Goal: Navigation & Orientation: Find specific page/section

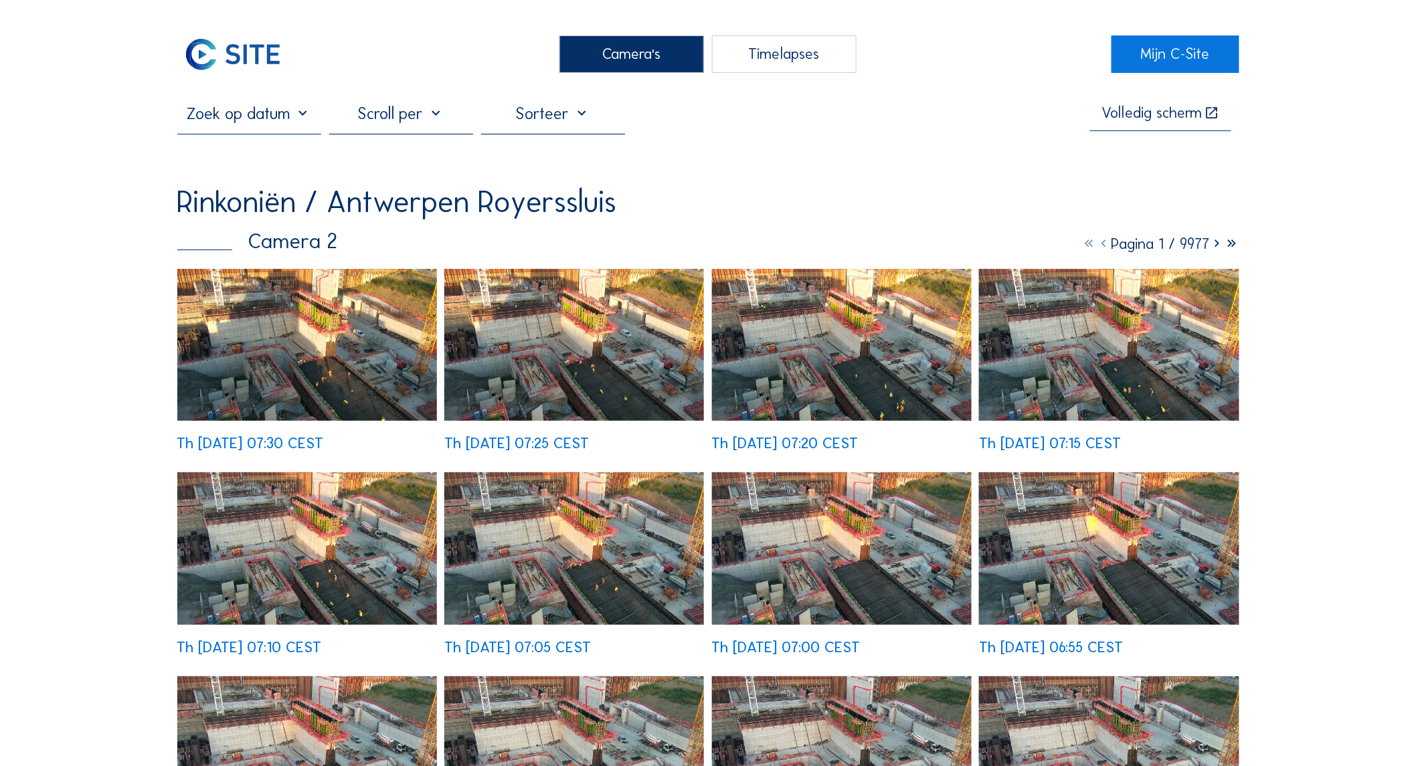
click at [305, 359] on img at bounding box center [307, 345] width 260 height 153
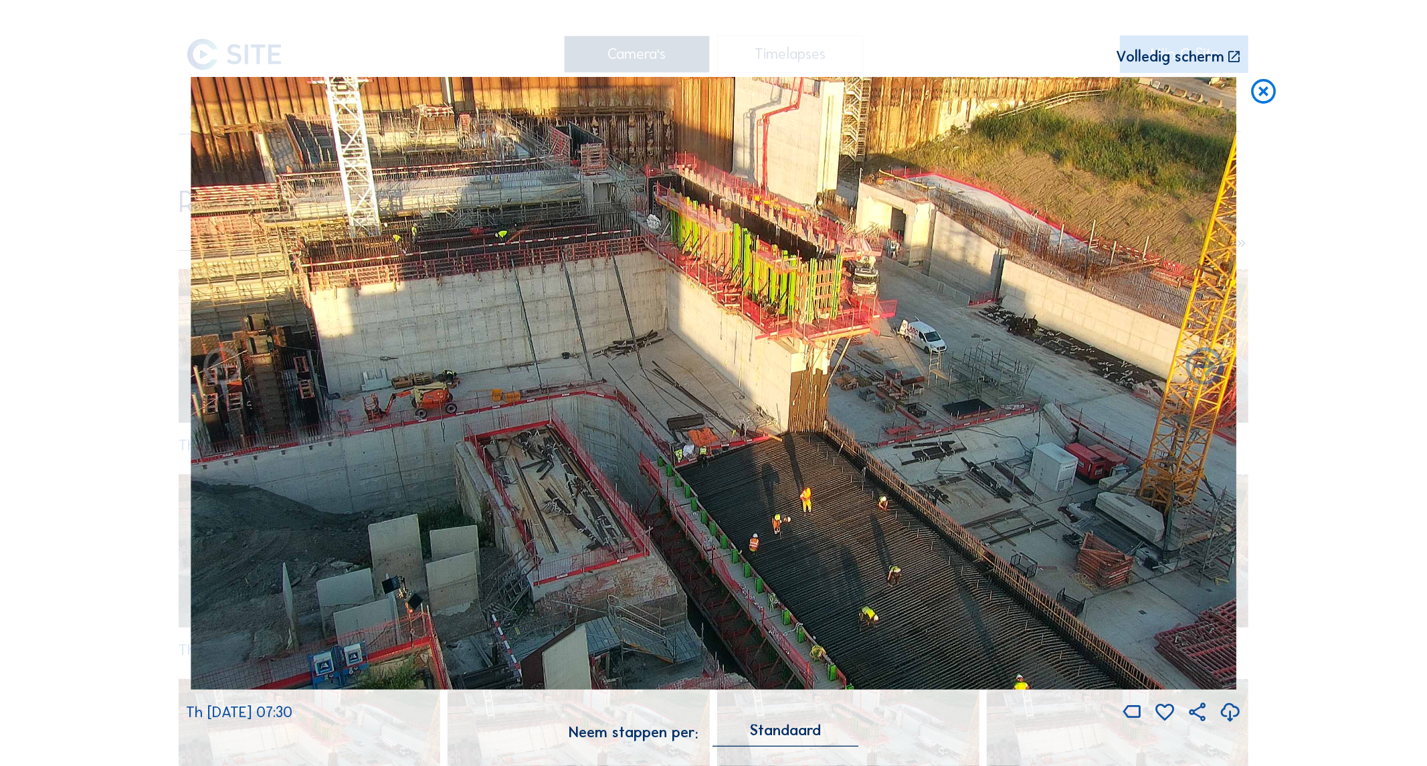
click at [116, 312] on div "Scroll om door de tijd te reizen | Druk op de 'Alt'-[PERSON_NAME] + scroll om t…" at bounding box center [713, 383] width 1427 height 766
click at [1262, 92] on icon at bounding box center [1264, 92] width 30 height 31
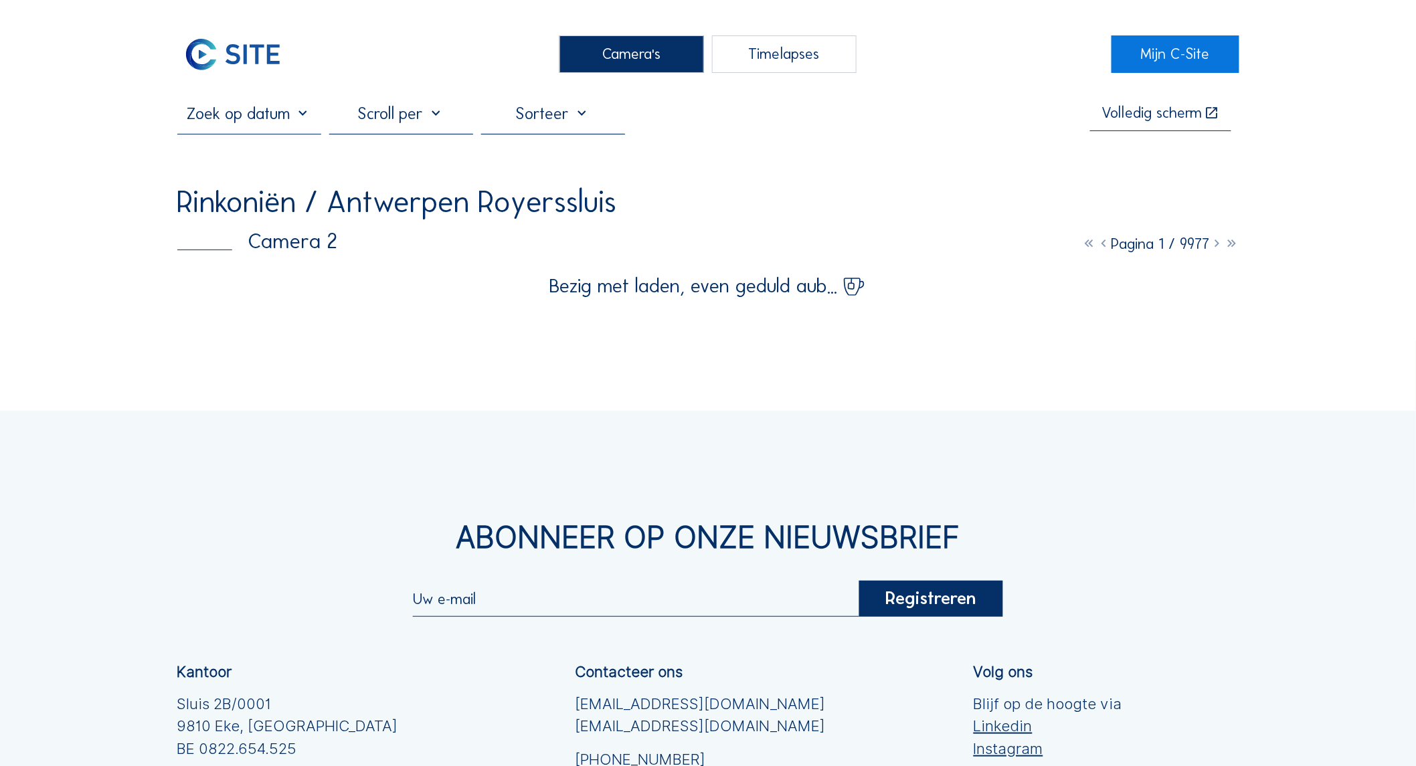
click at [644, 55] on div "Camera's" at bounding box center [631, 53] width 145 height 37
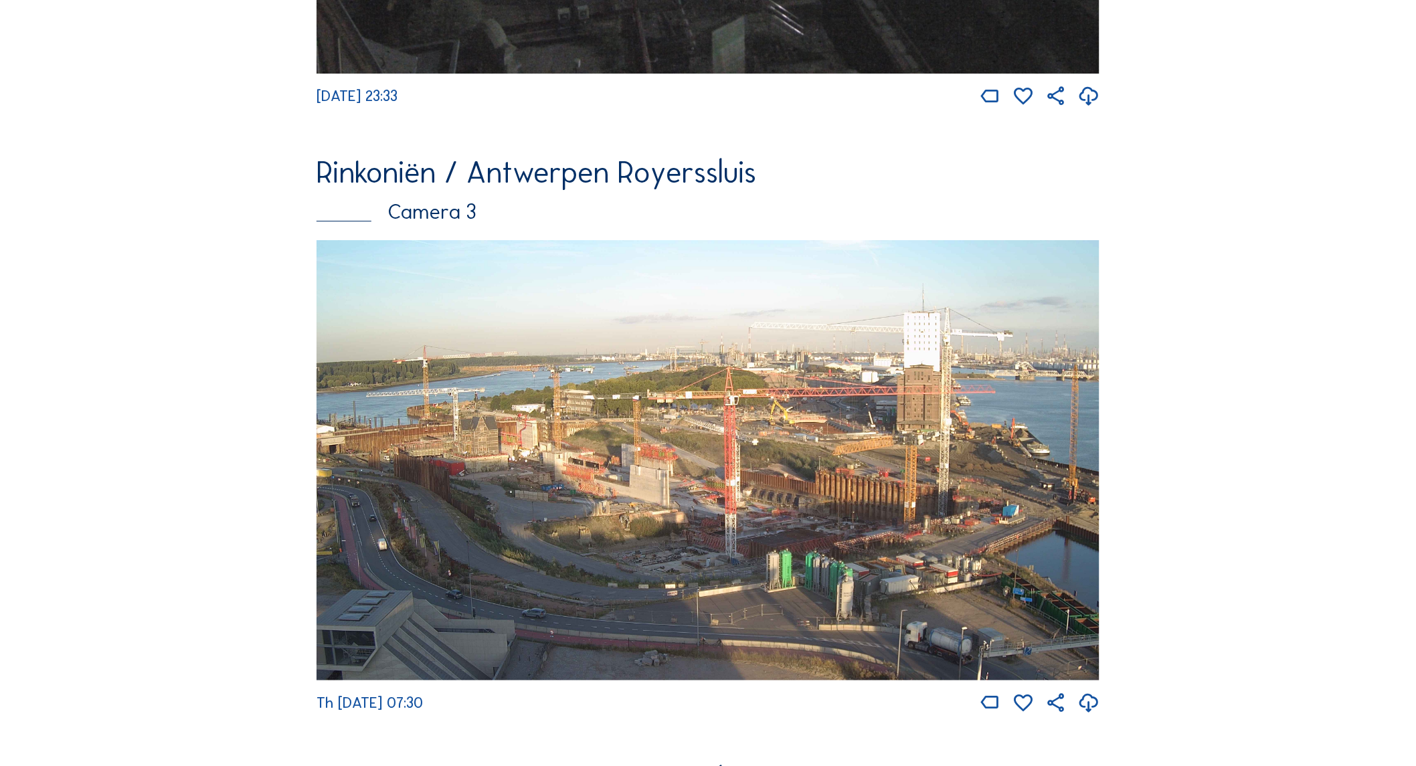
scroll to position [1953, 0]
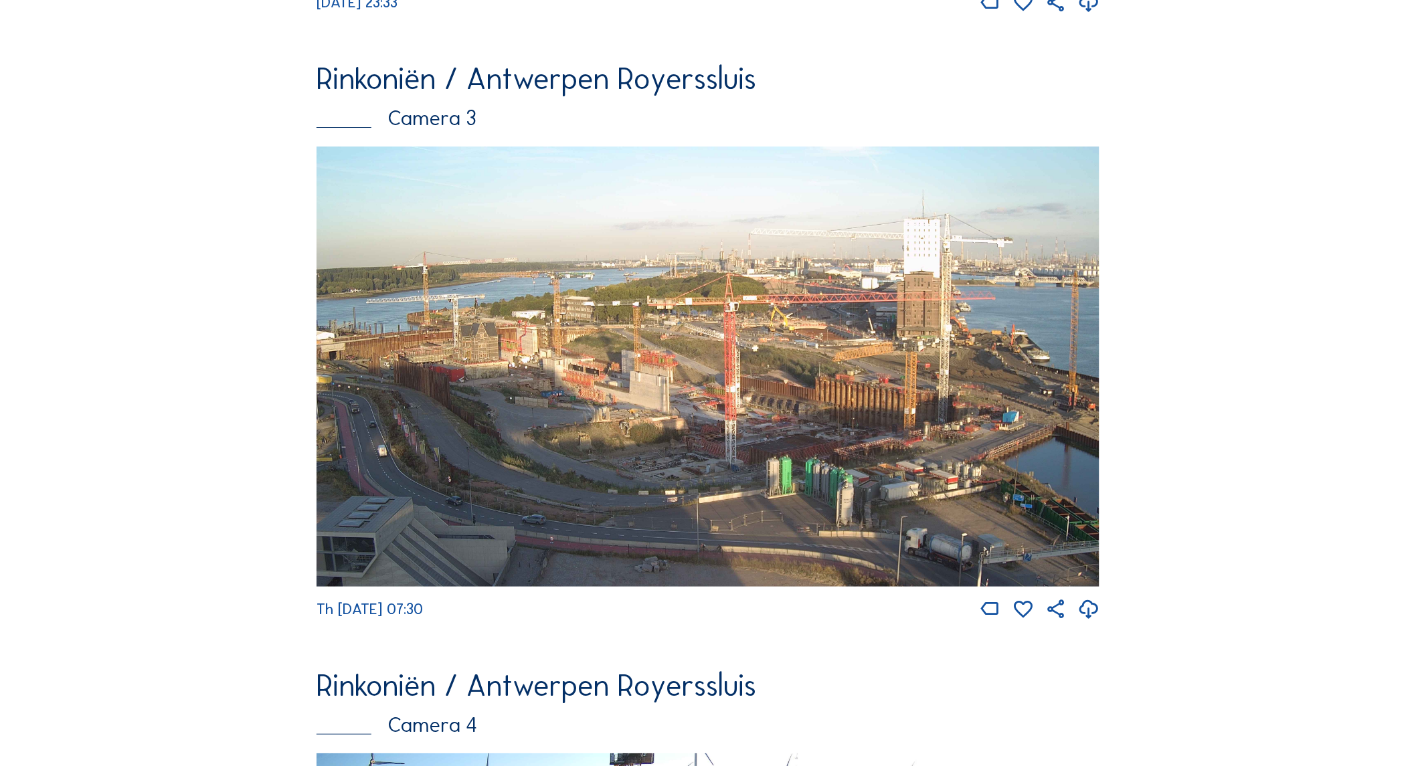
click at [499, 359] on img at bounding box center [708, 367] width 783 height 440
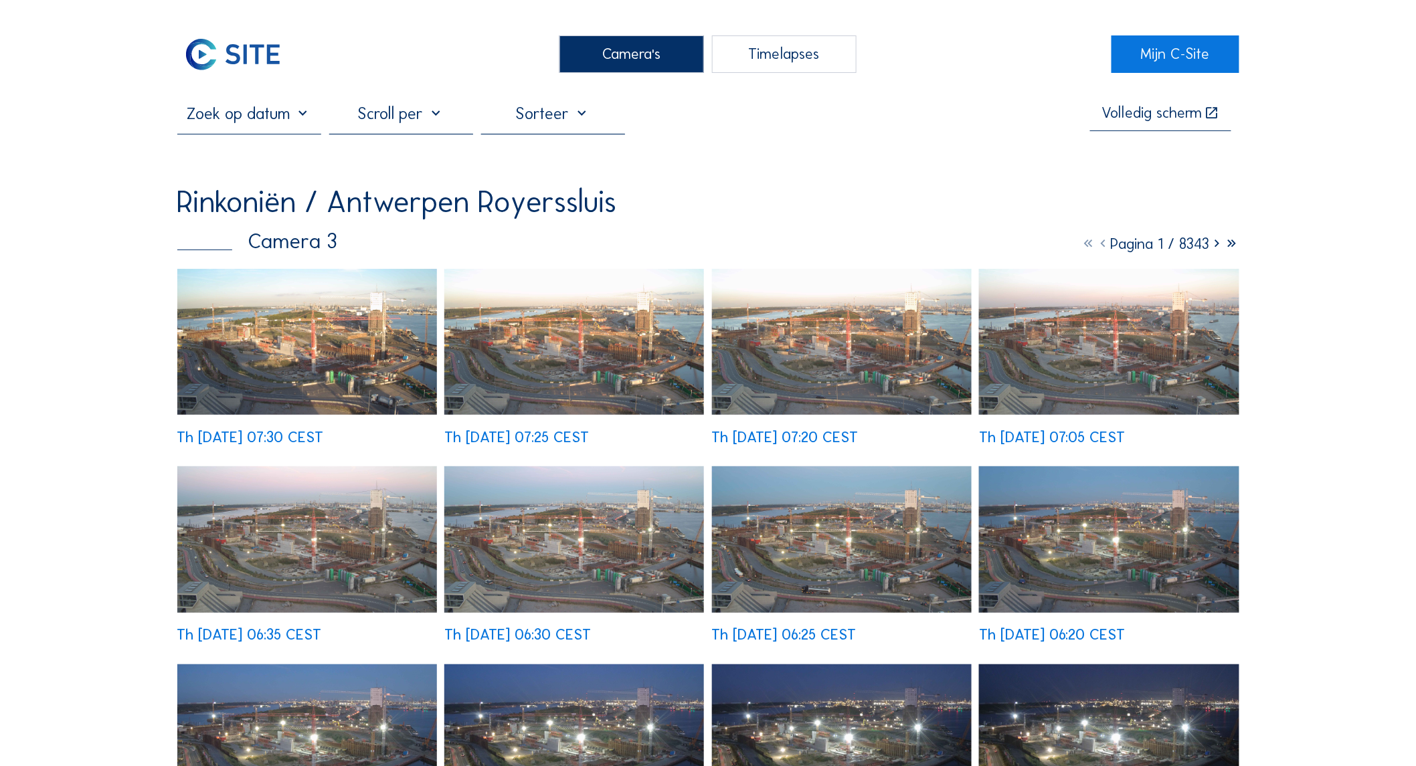
click at [290, 466] on div "Th [DATE] 06:35 CEST" at bounding box center [307, 554] width 260 height 177
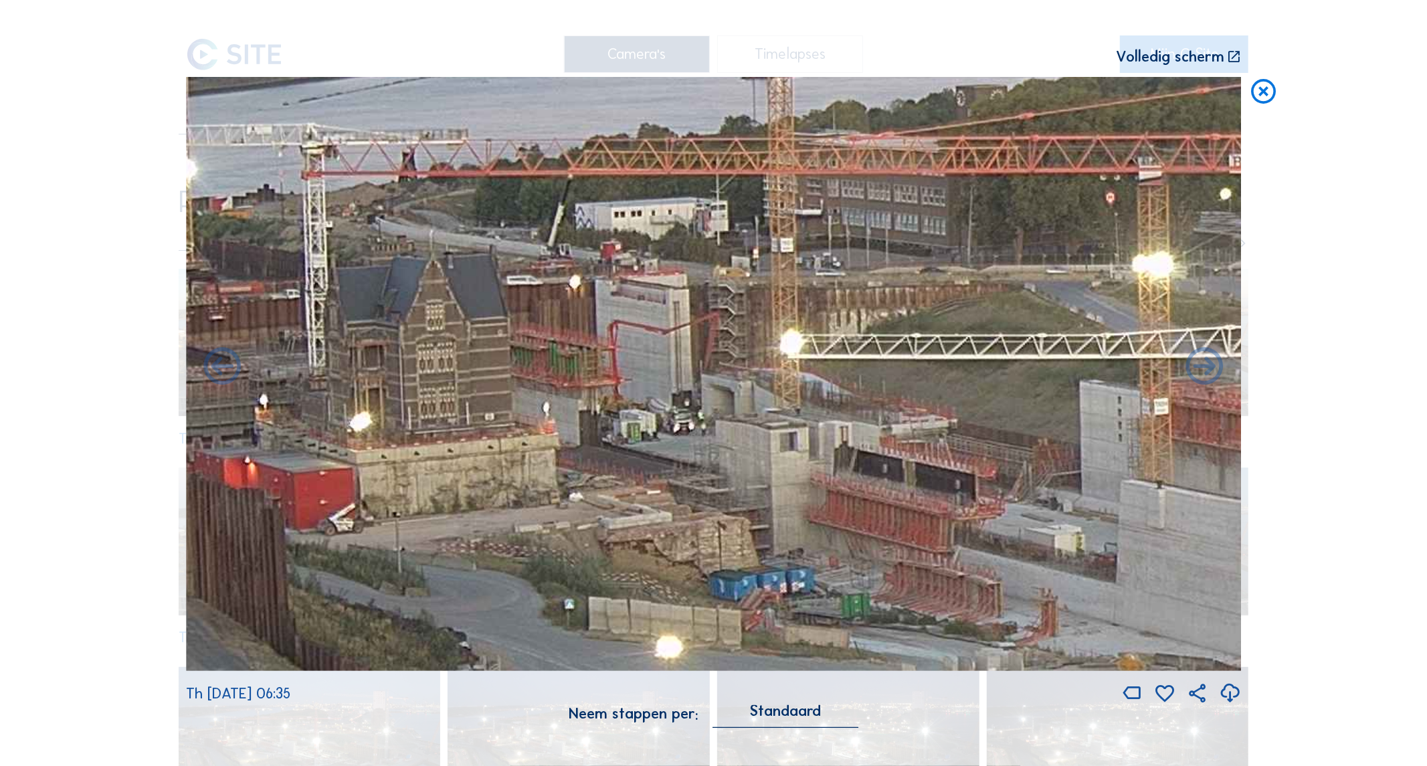
drag, startPoint x: 410, startPoint y: 372, endPoint x: 549, endPoint y: 395, distance: 141.1
click at [549, 395] on img at bounding box center [714, 374] width 1056 height 594
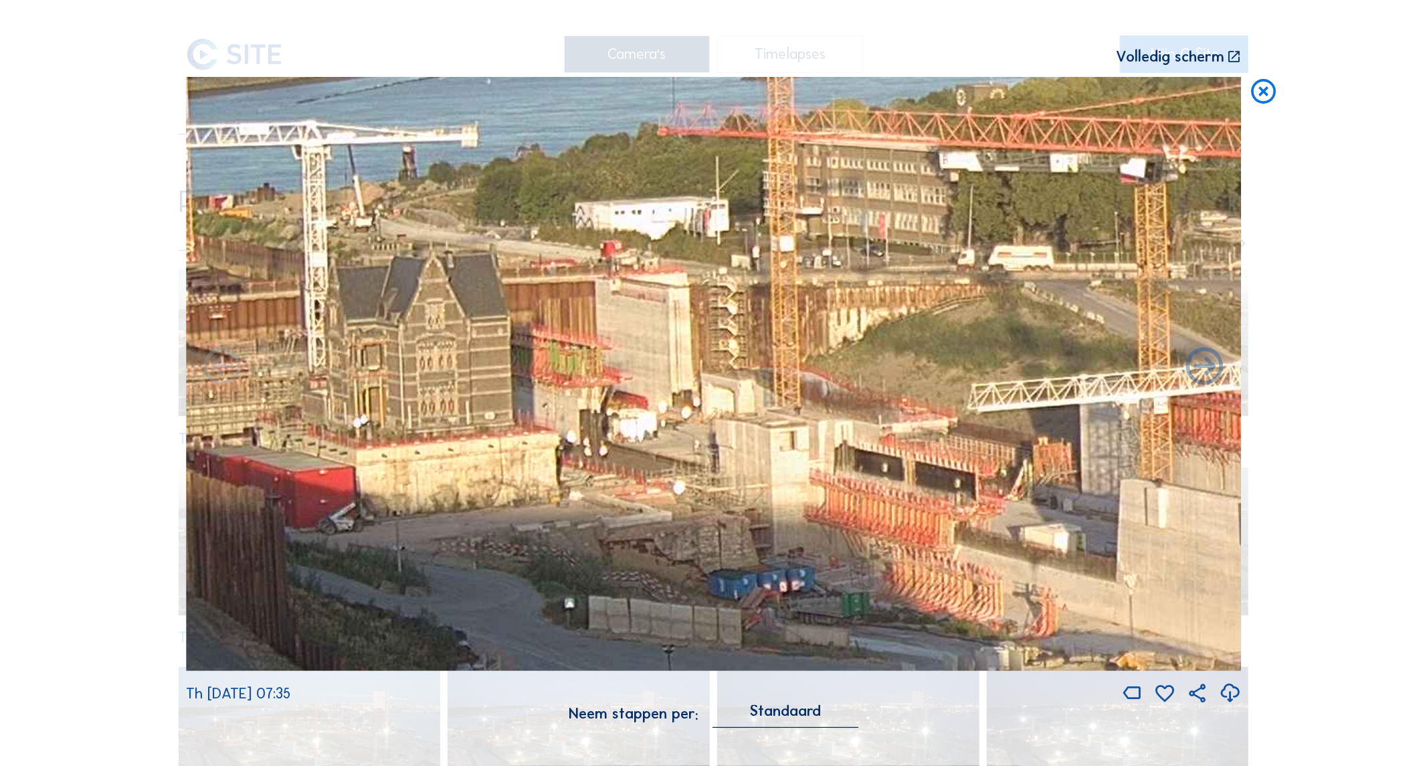
click at [1262, 104] on icon at bounding box center [1264, 92] width 30 height 31
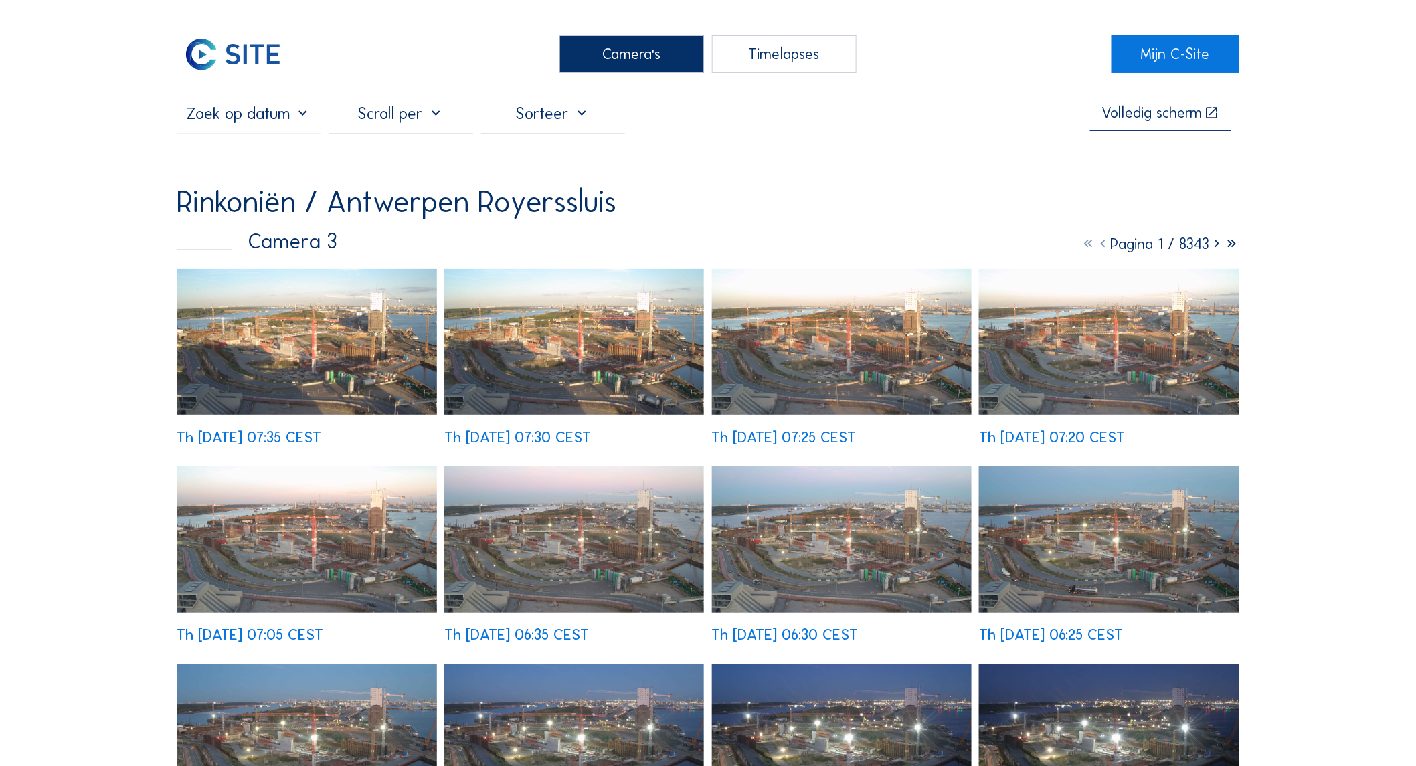
click at [631, 48] on div "Camera's" at bounding box center [631, 53] width 145 height 37
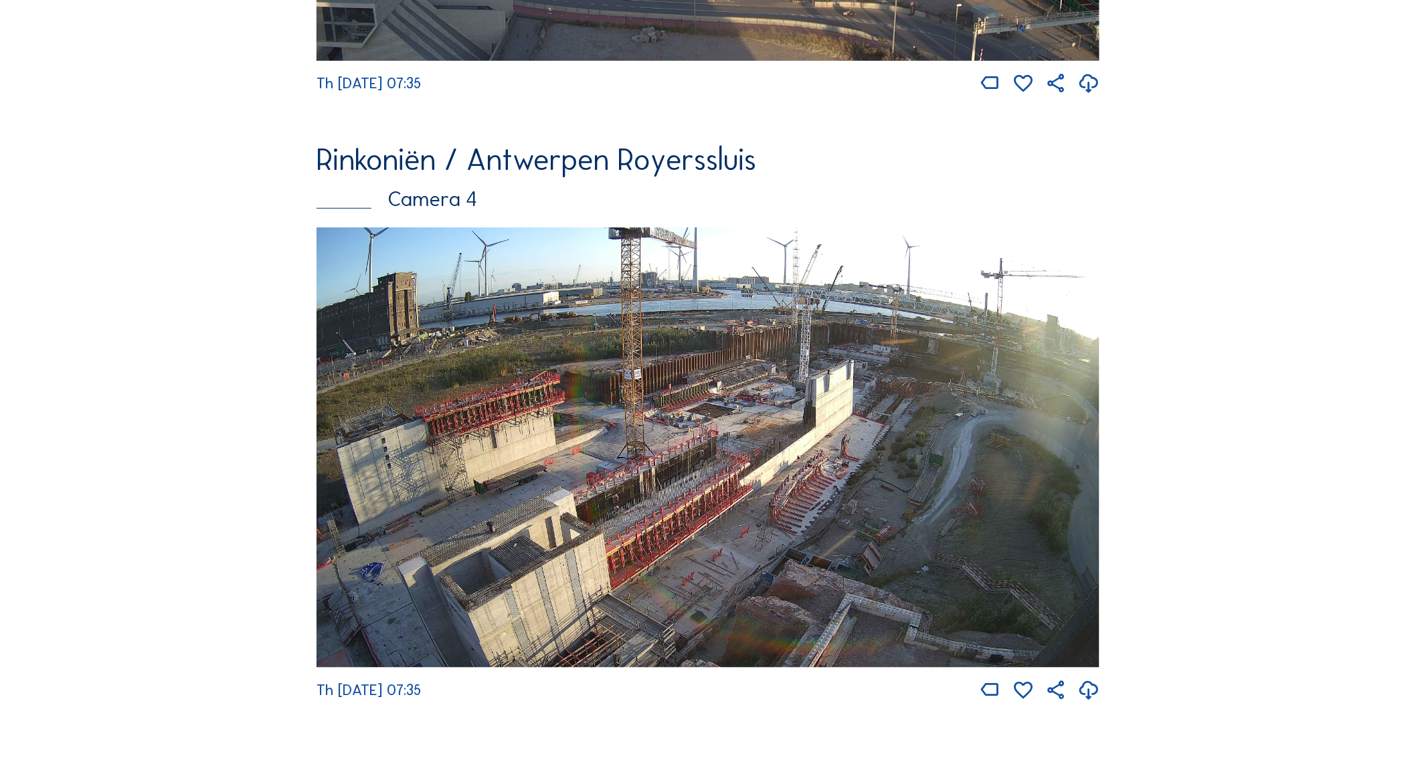
scroll to position [2473, 0]
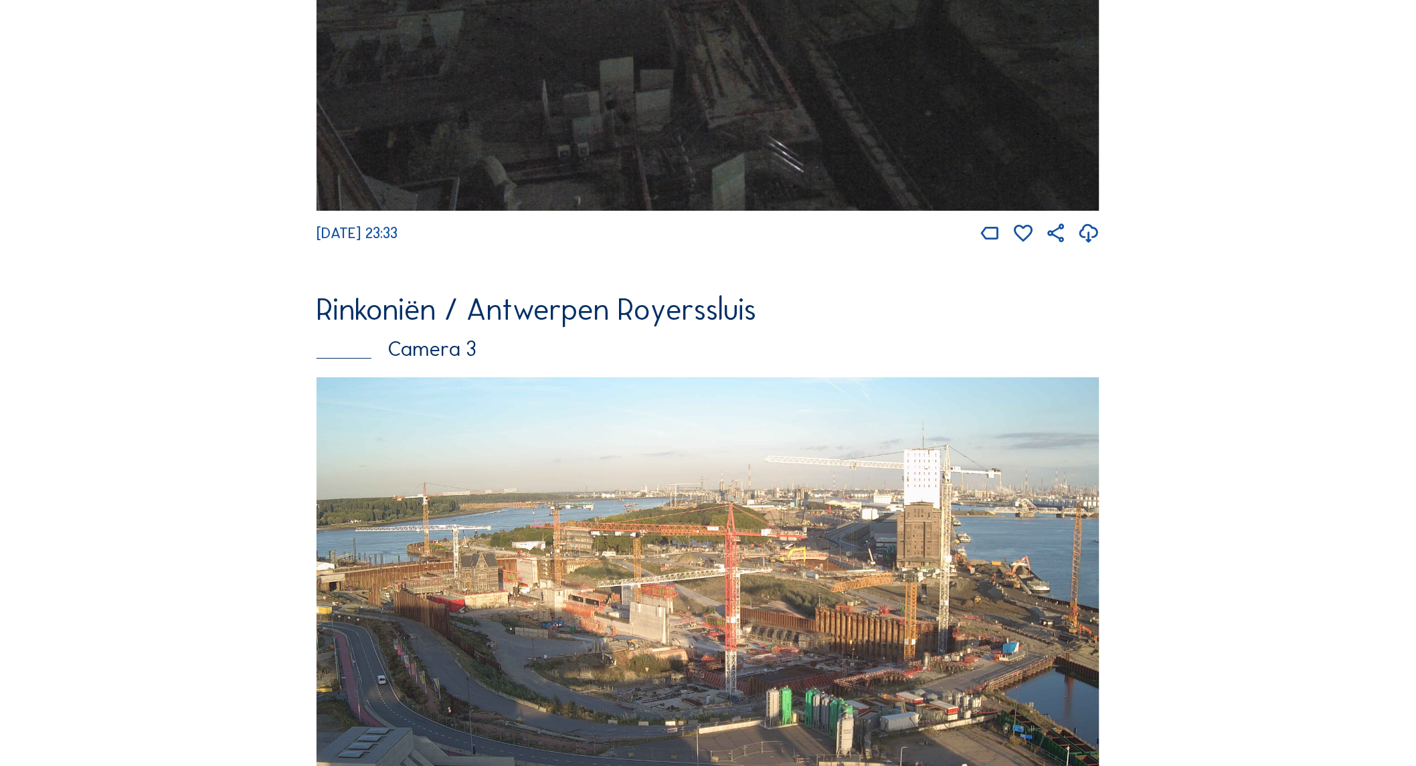
scroll to position [2052, 0]
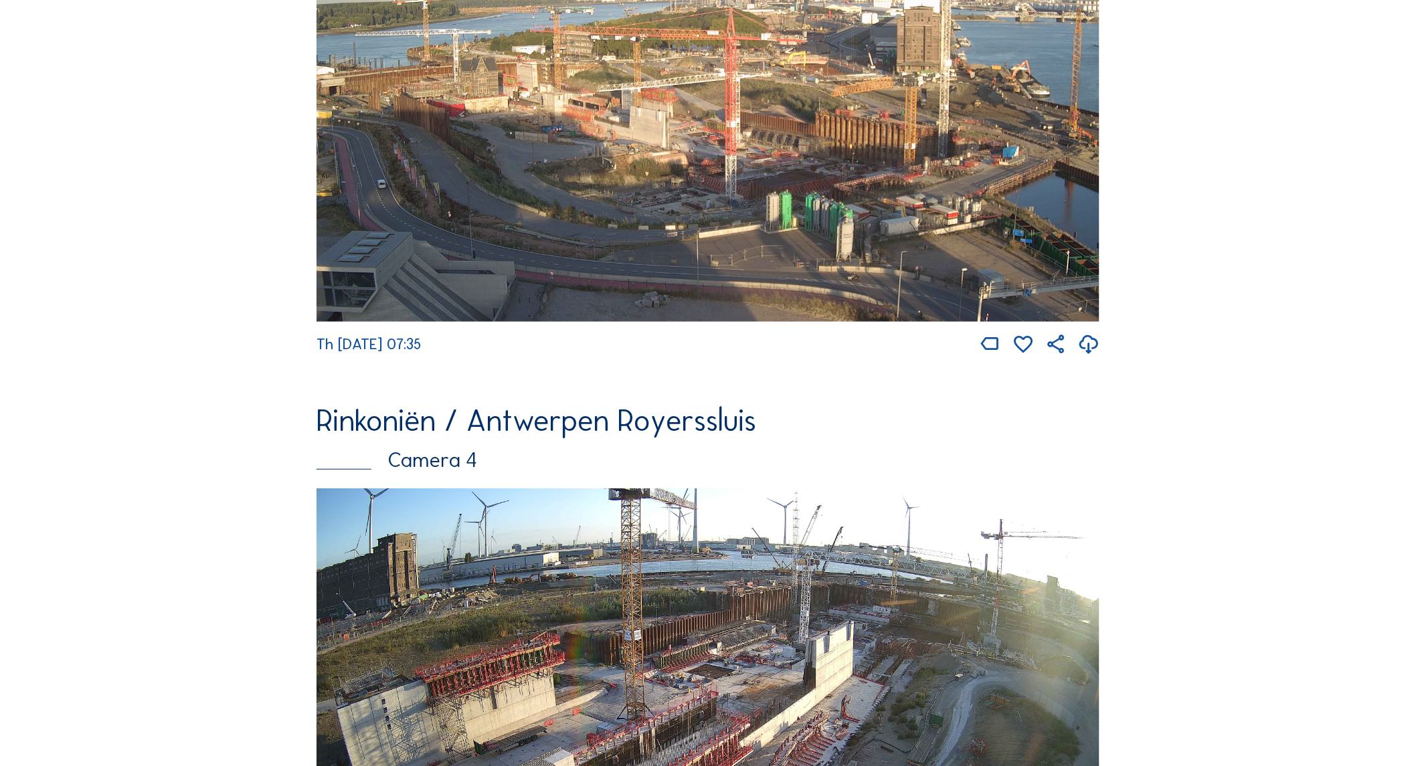
scroll to position [2623, 0]
